Goal: Transaction & Acquisition: Purchase product/service

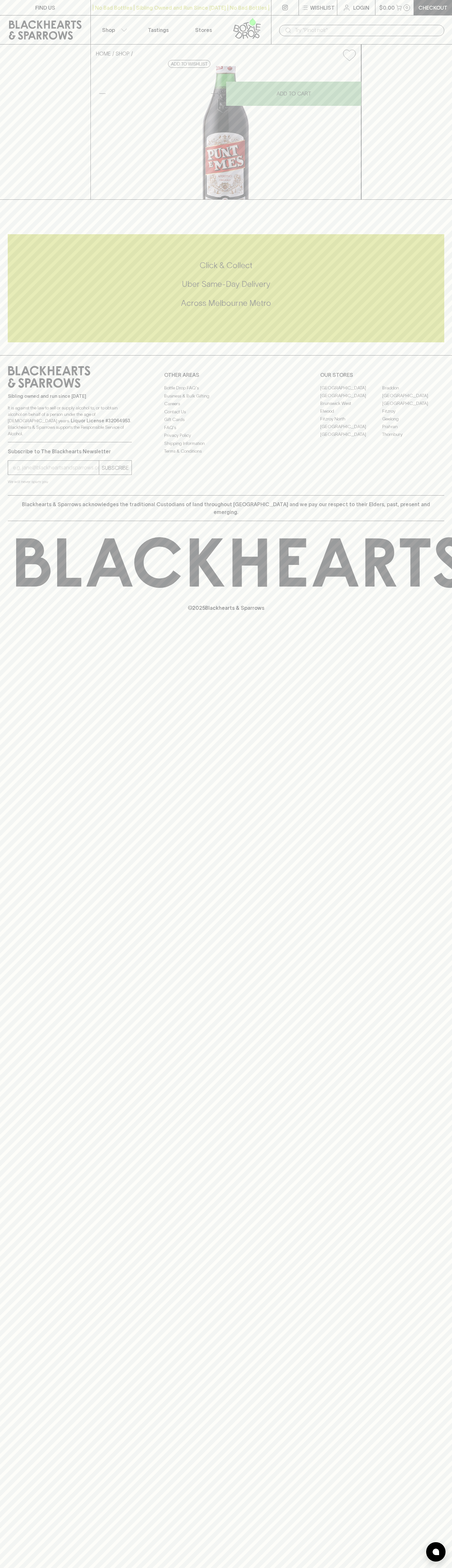
click at [382, 20] on div "​" at bounding box center [361, 30] width 181 height 29
click at [425, 309] on h5 "Across Melbourne Metro" at bounding box center [226, 303] width 436 height 11
click at [55, 1568] on html "FIND US | No Bad Bottles | Sibling Owned and Run Since 2006 | No Bad Bottles | …" at bounding box center [226, 784] width 452 height 1568
click at [15, 807] on div "FIND US | No Bad Bottles | Sibling Owned and Run Since 2006 | No Bad Bottles | …" at bounding box center [226, 784] width 452 height 1568
